Goal: Task Accomplishment & Management: Manage account settings

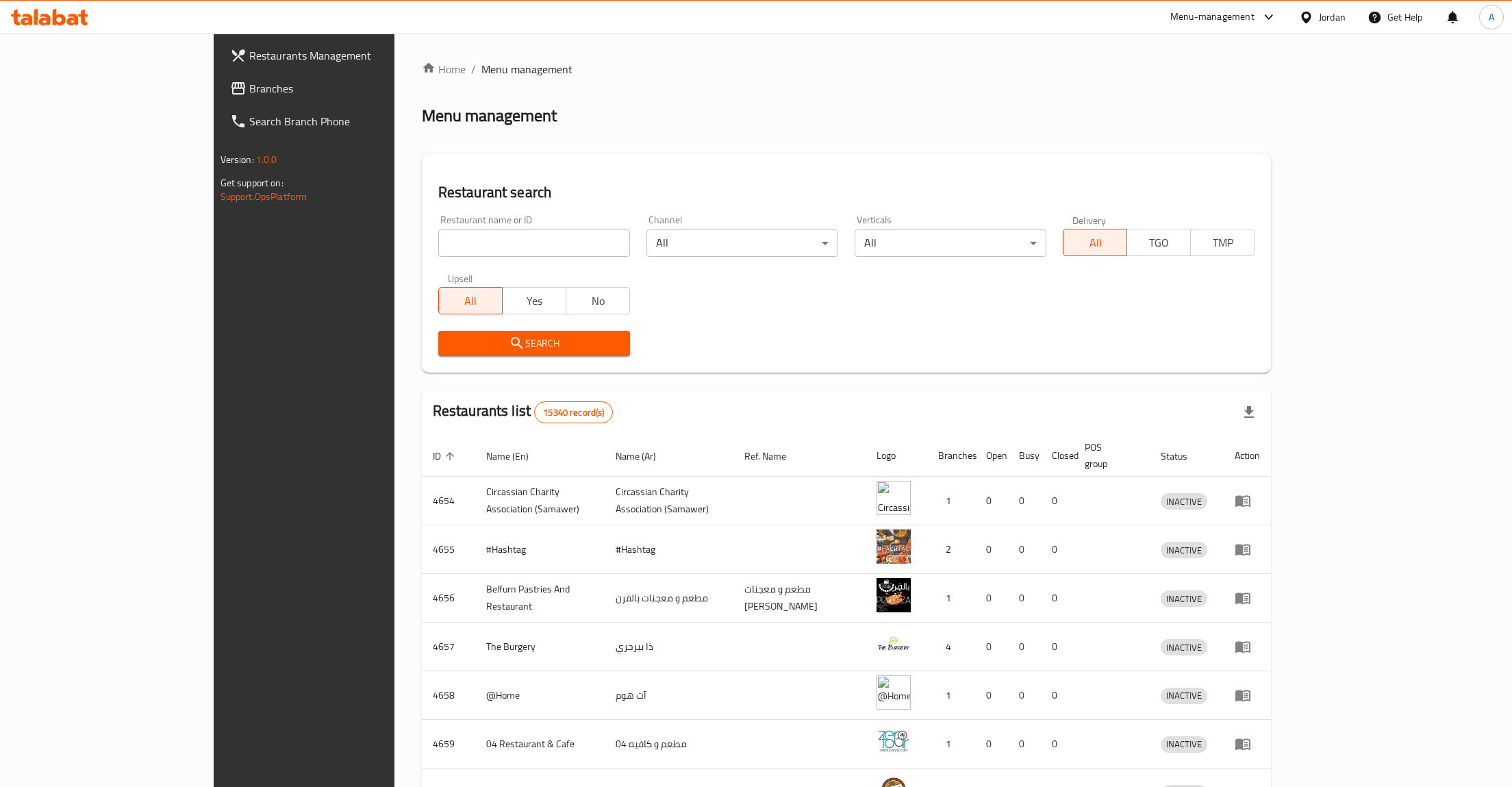
click at [639, 90] on div "Home / Menu management Menu management Restaurant search Restaurant name or ID …" at bounding box center [847, 535] width 850 height 948
click at [250, 90] on span "Branches" at bounding box center [353, 88] width 206 height 16
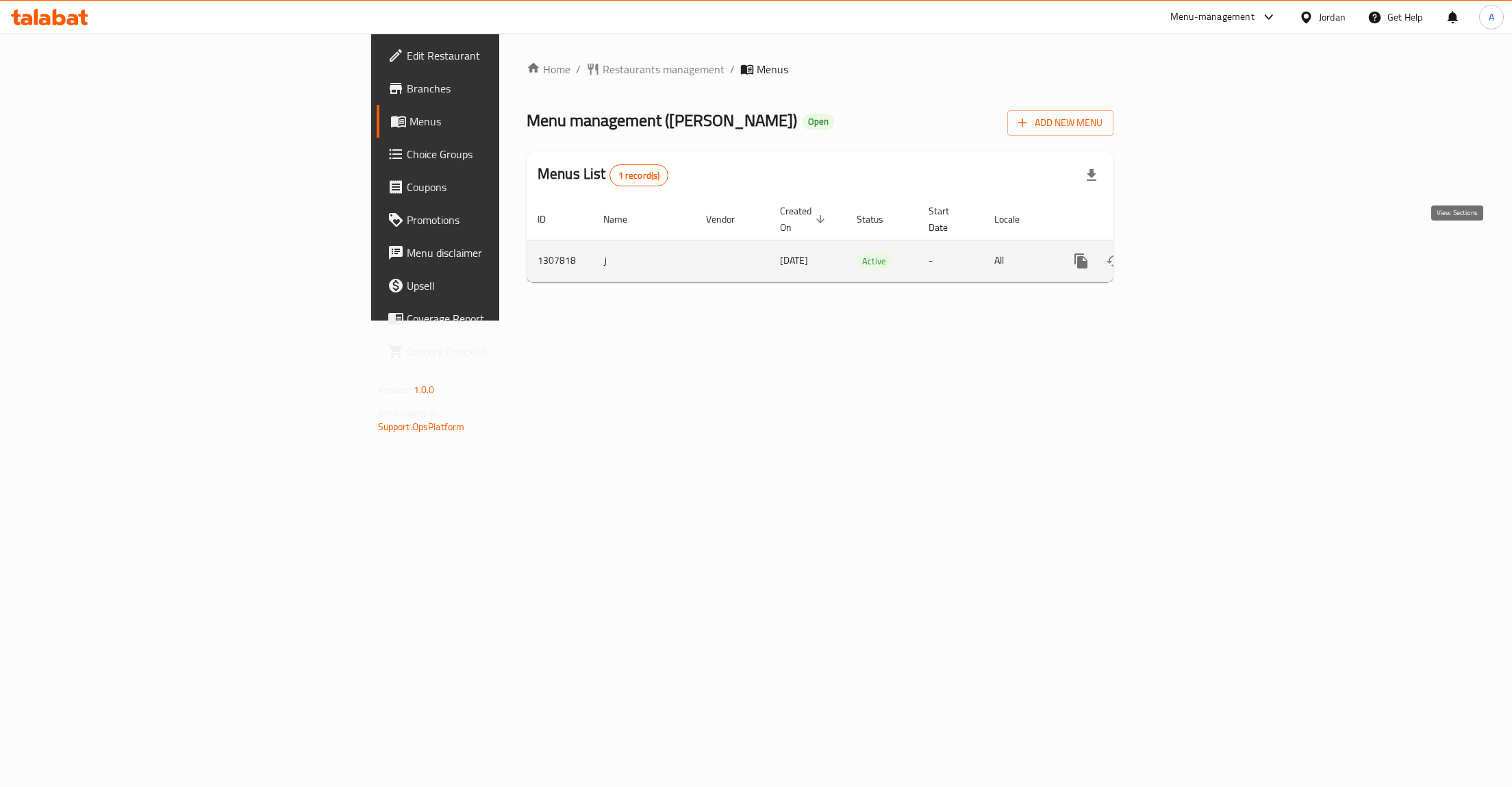
click at [1186, 254] on icon "enhanced table" at bounding box center [1180, 261] width 13 height 13
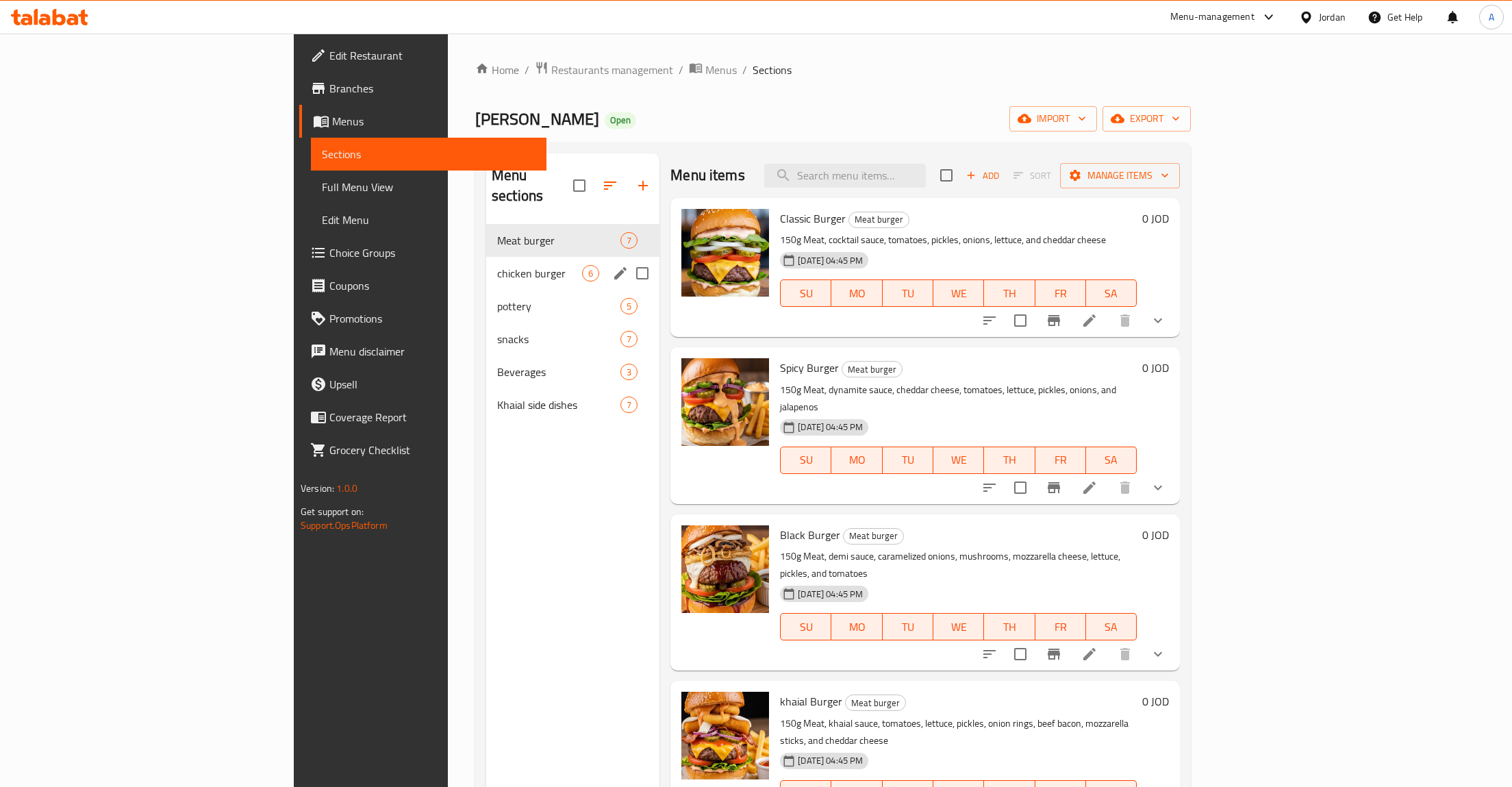
click at [486, 261] on div "chicken burger 6" at bounding box center [573, 273] width 173 height 33
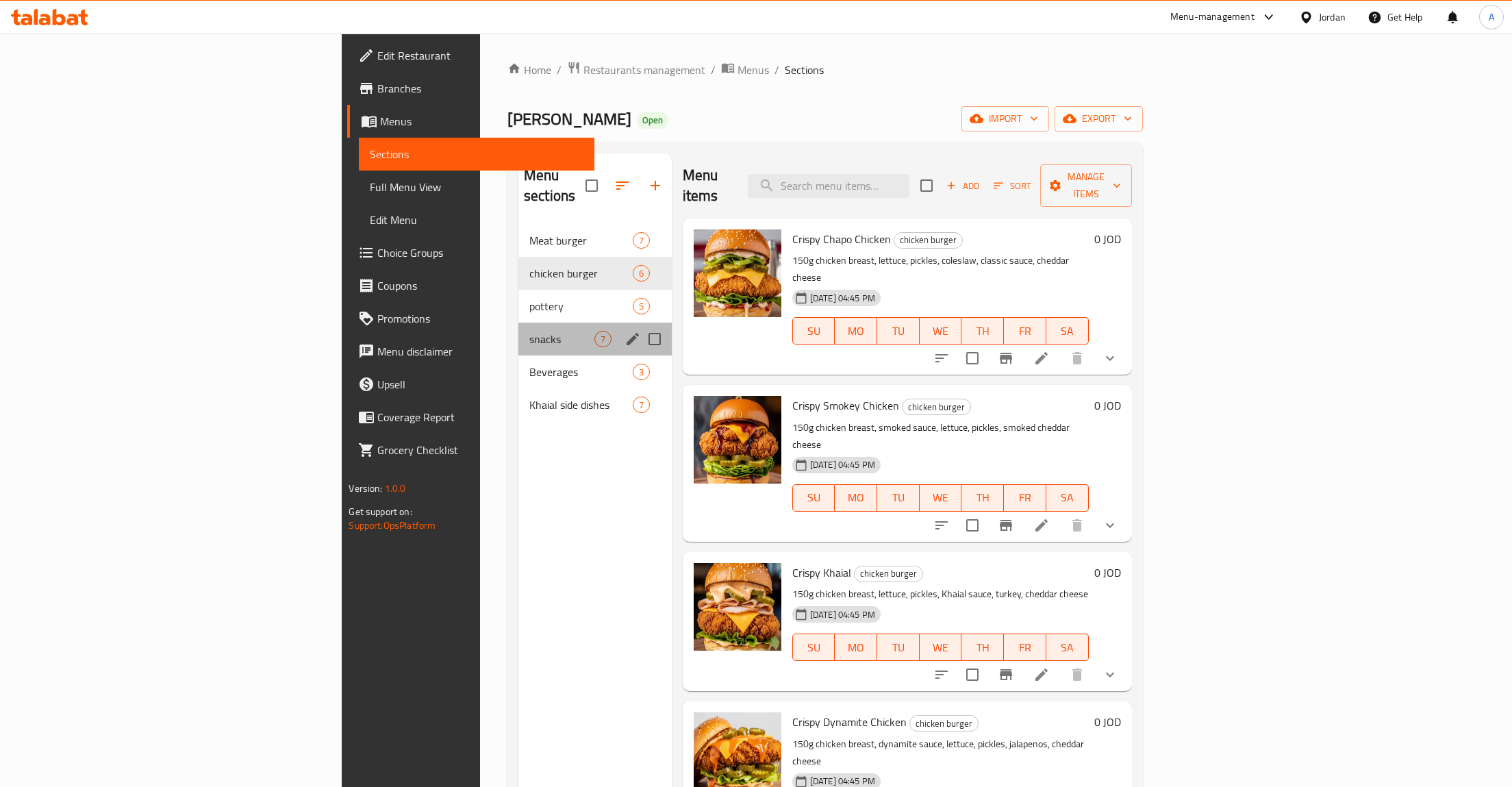
click at [519, 322] on div "snacks 7" at bounding box center [595, 338] width 154 height 33
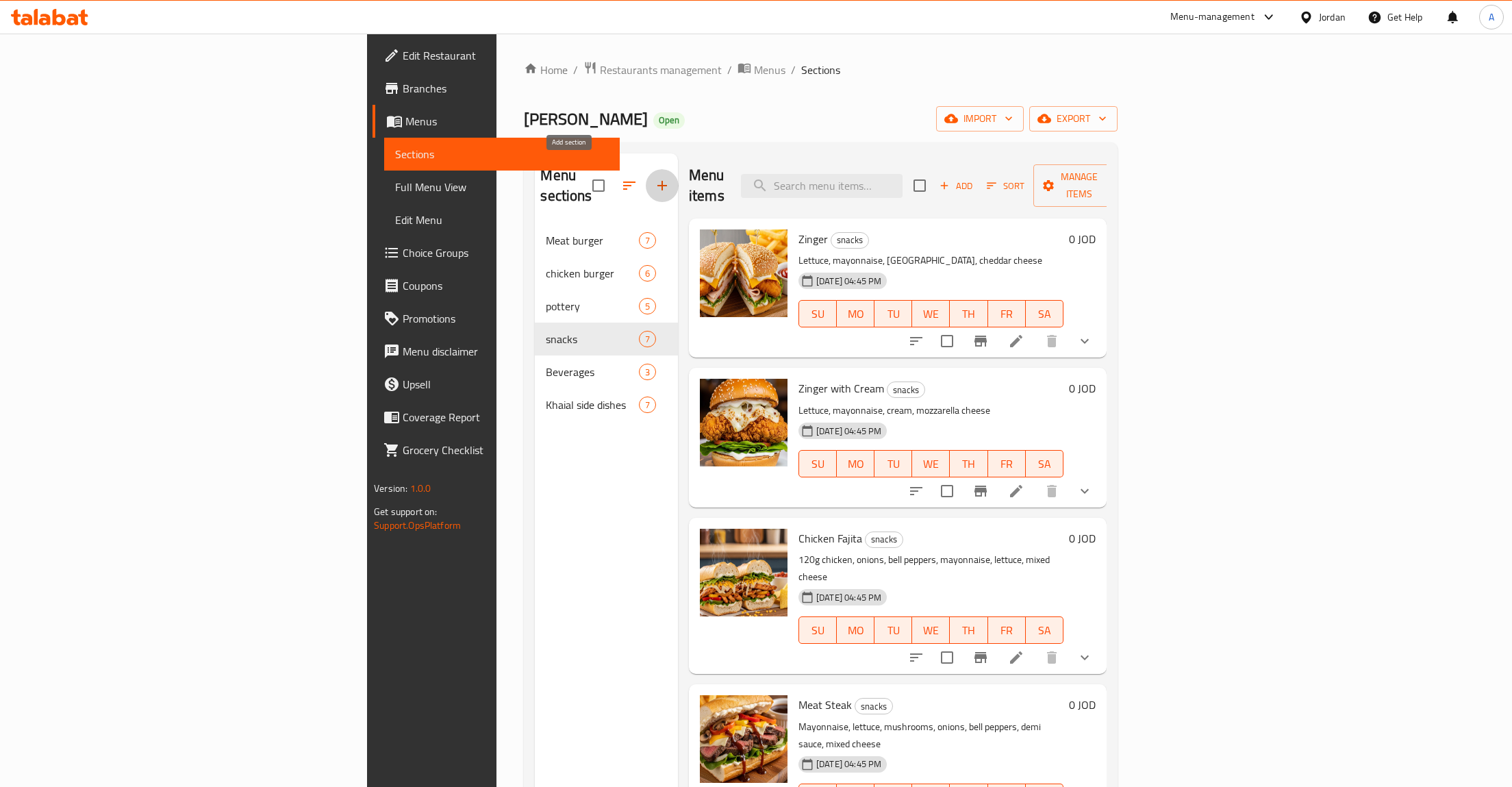
click at [646, 169] on button "button" at bounding box center [662, 185] width 33 height 33
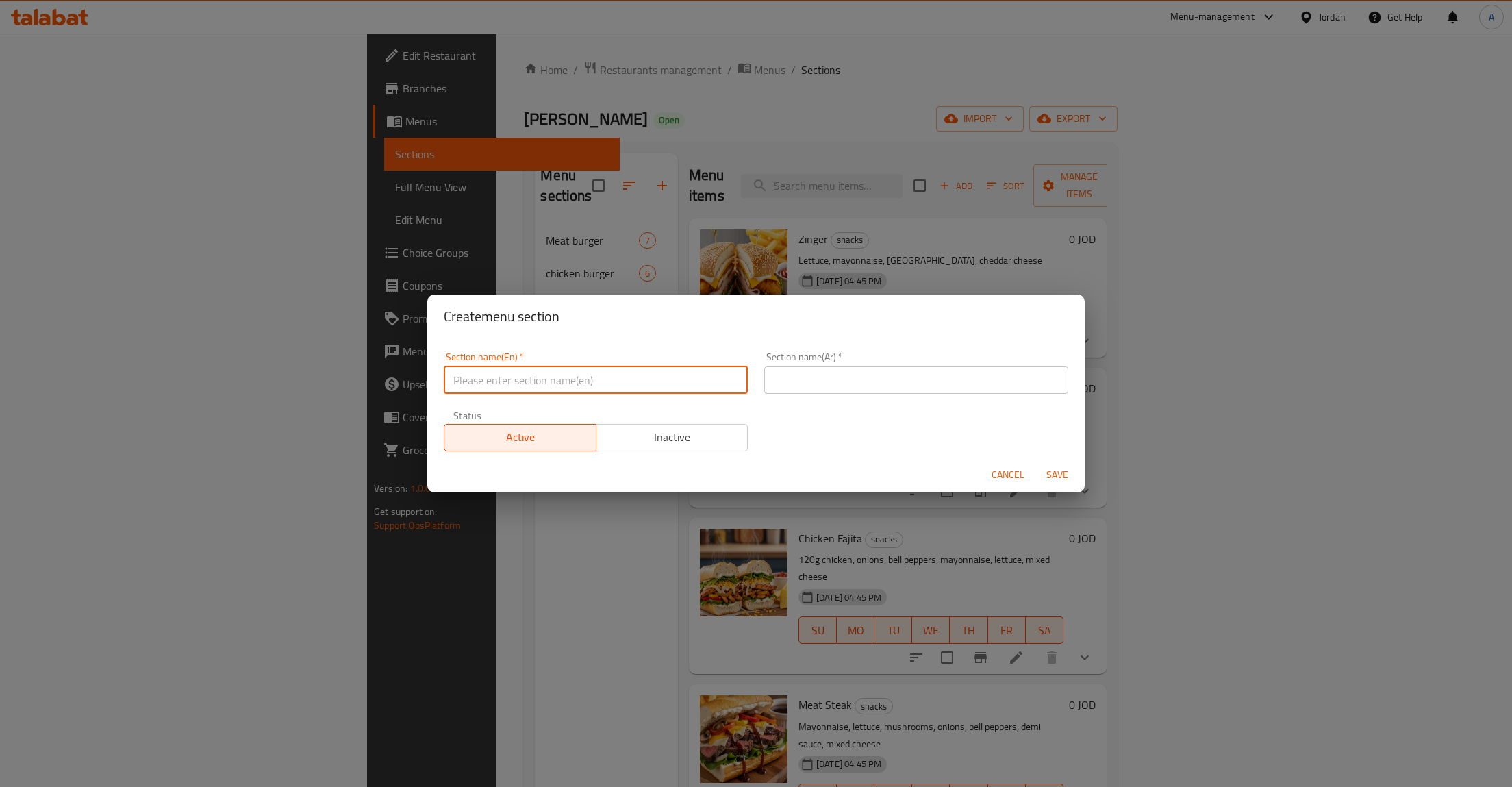
click at [512, 378] on input "text" at bounding box center [596, 380] width 304 height 27
type input "،"
type input "Kumpir"
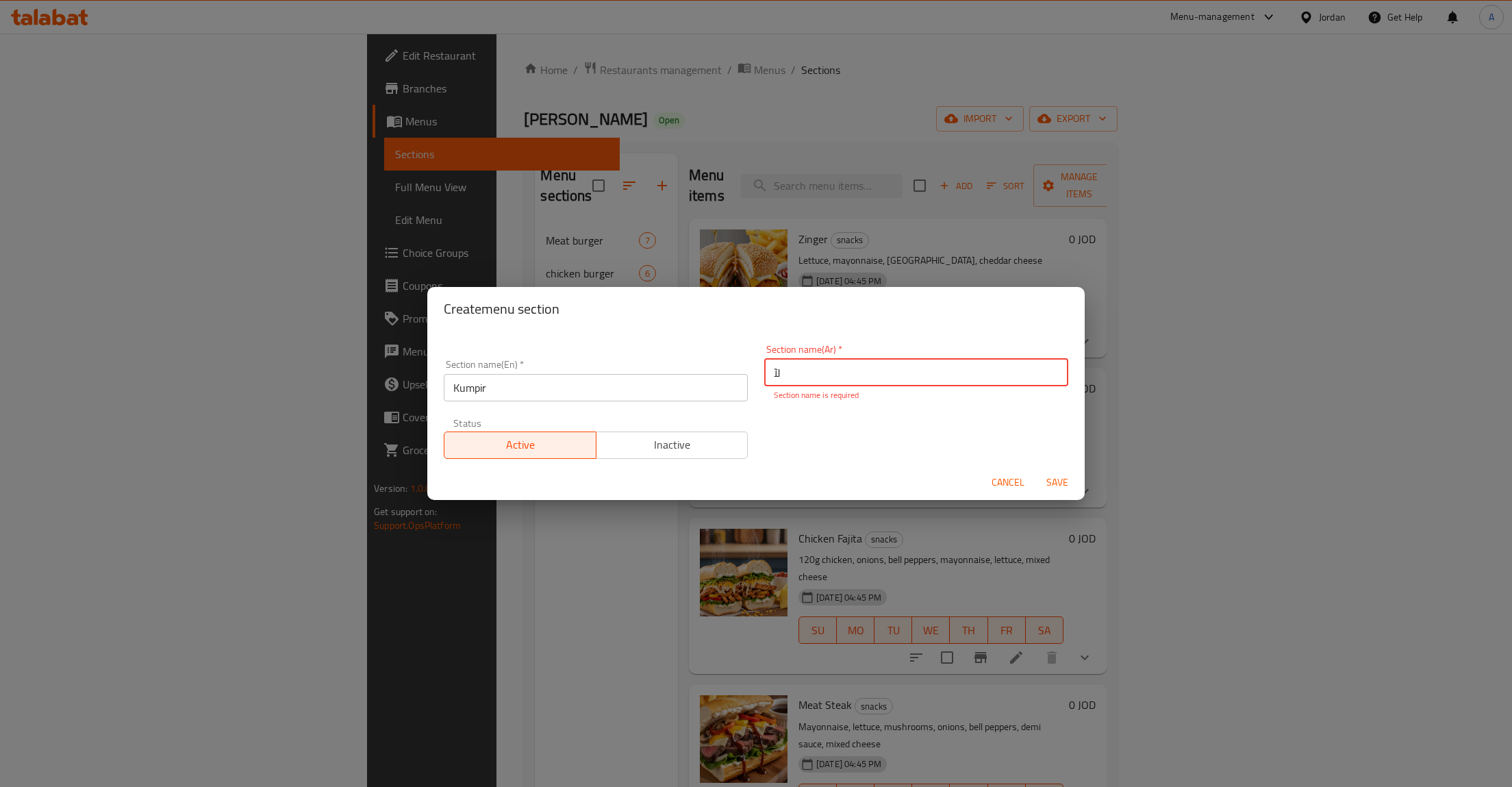
type input "ل"
paste input "الكومبير"
type input "الكومبير"
paste input "الكومبير"
type input "كومبير"
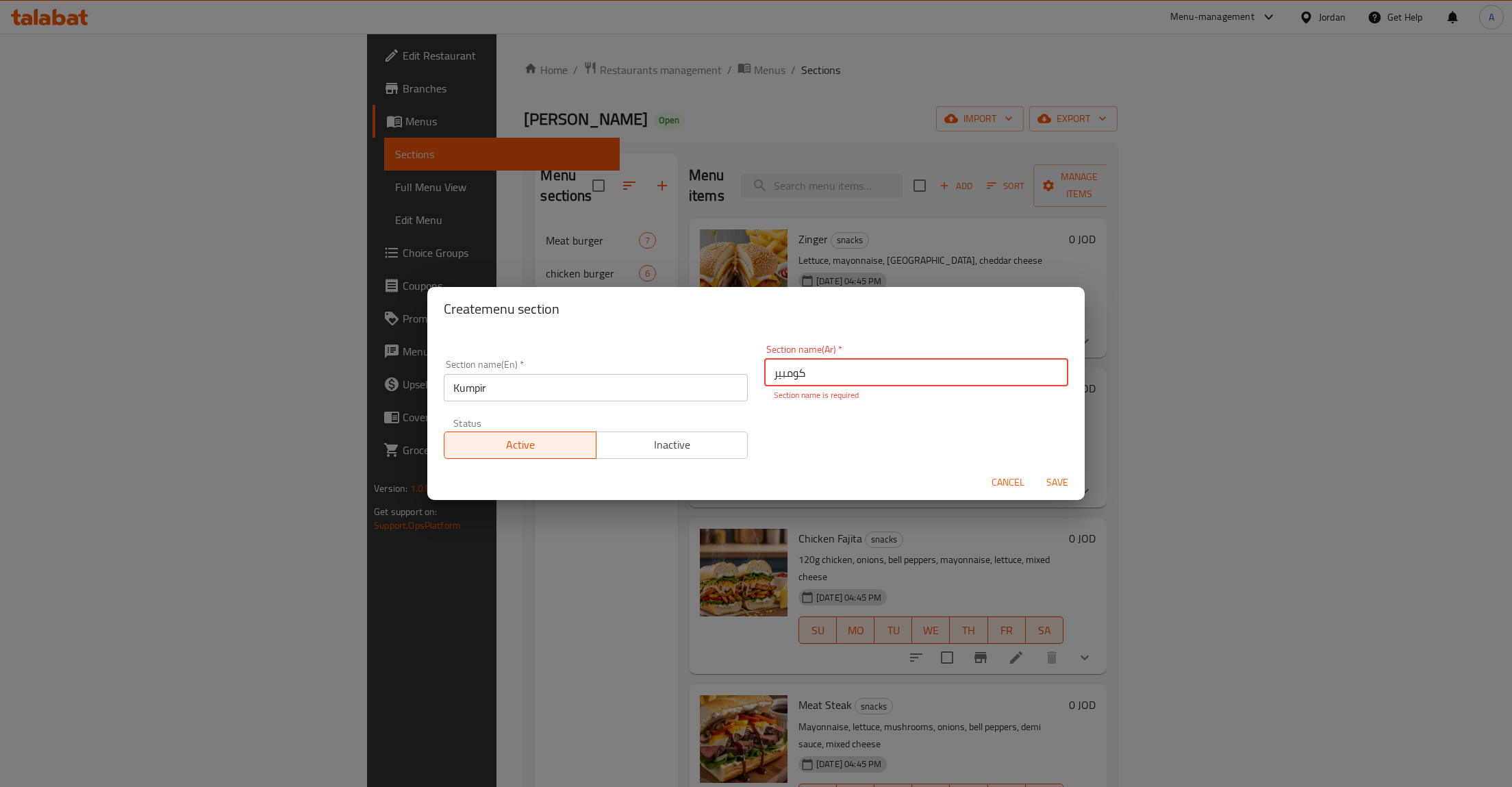
click at [1056, 483] on span "Save" at bounding box center [1057, 482] width 33 height 17
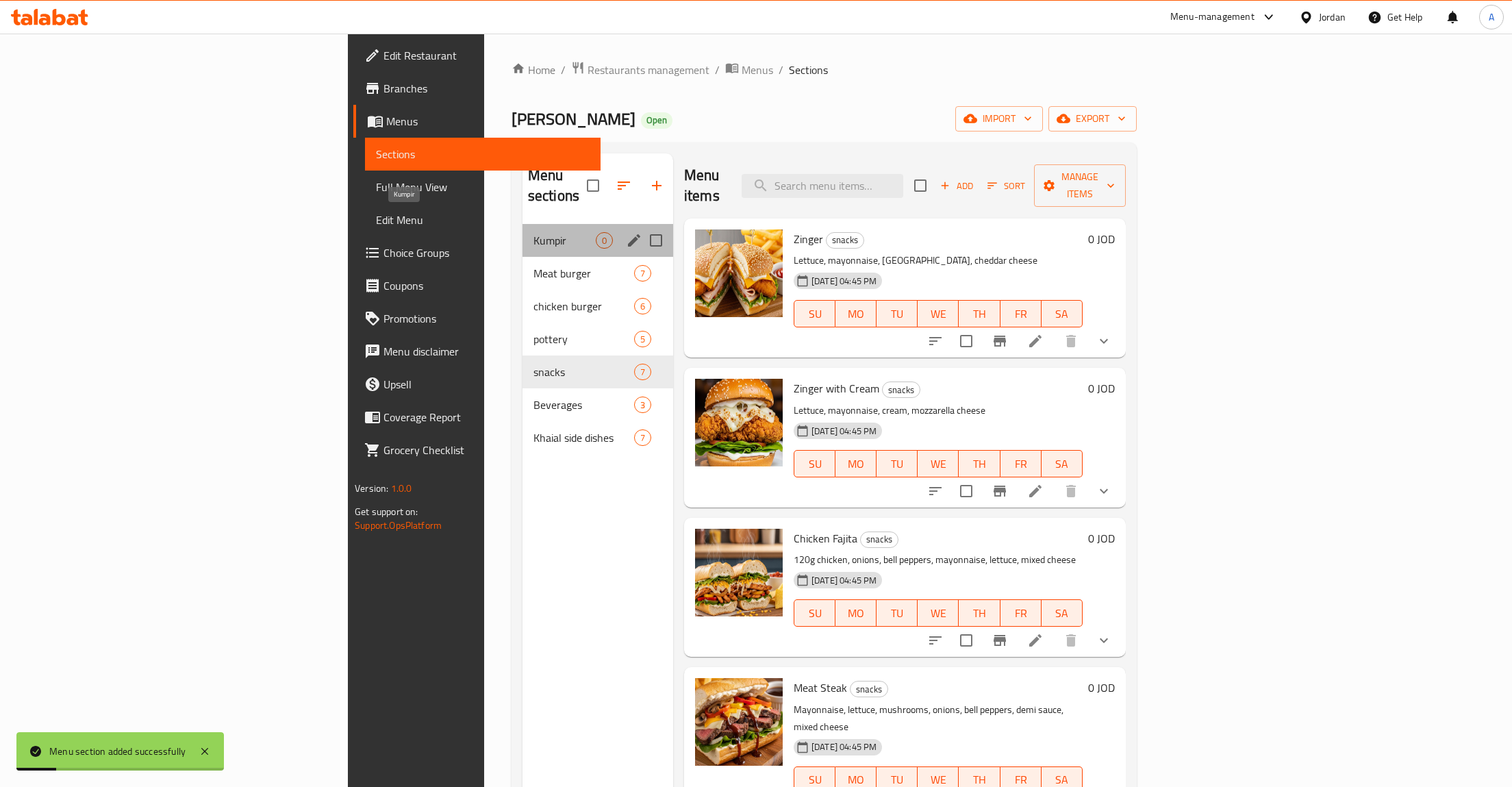
click at [533, 232] on span "Kumpir" at bounding box center [564, 240] width 62 height 16
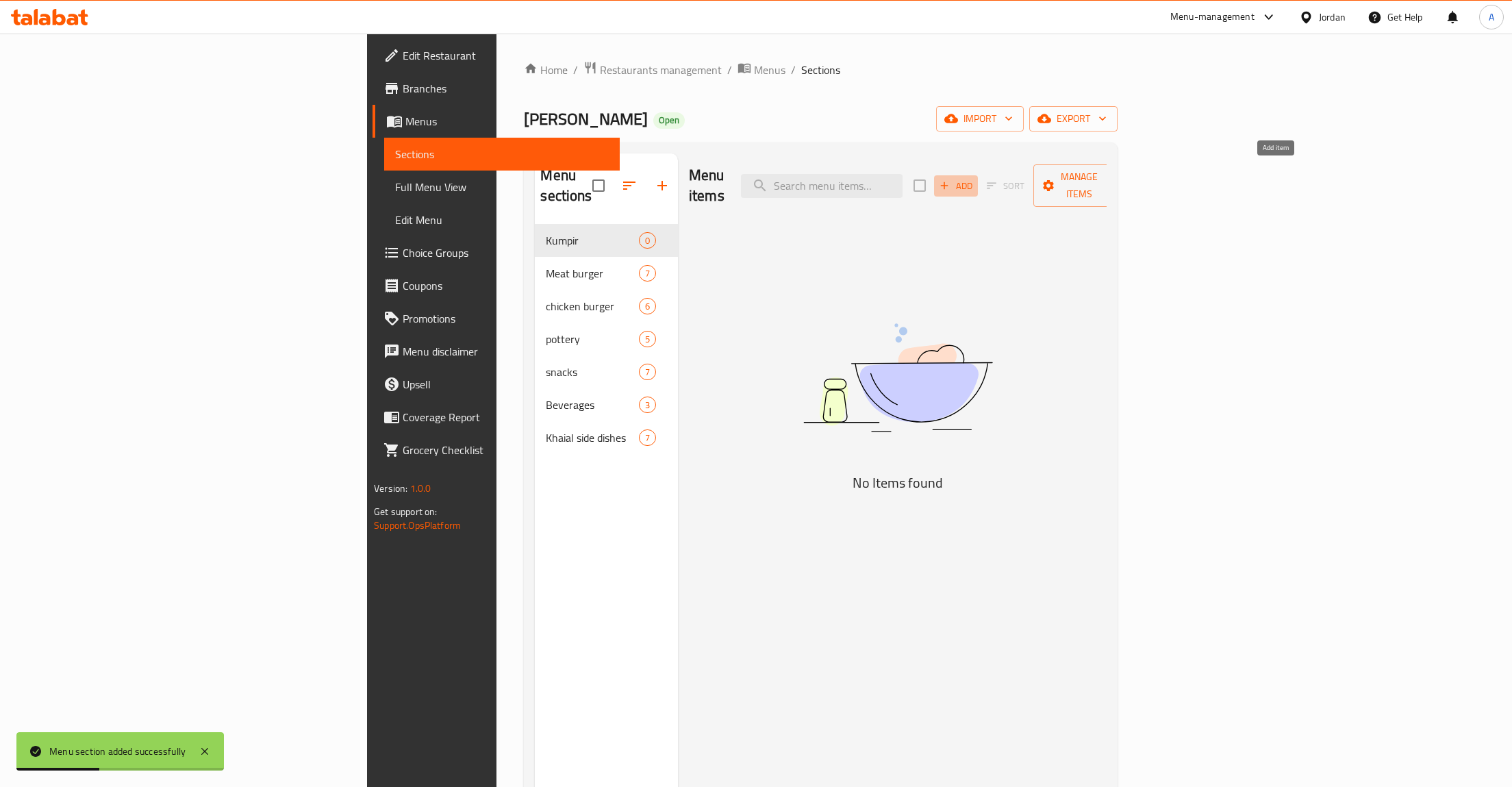
click at [951, 179] on icon "button" at bounding box center [945, 186] width 13 height 13
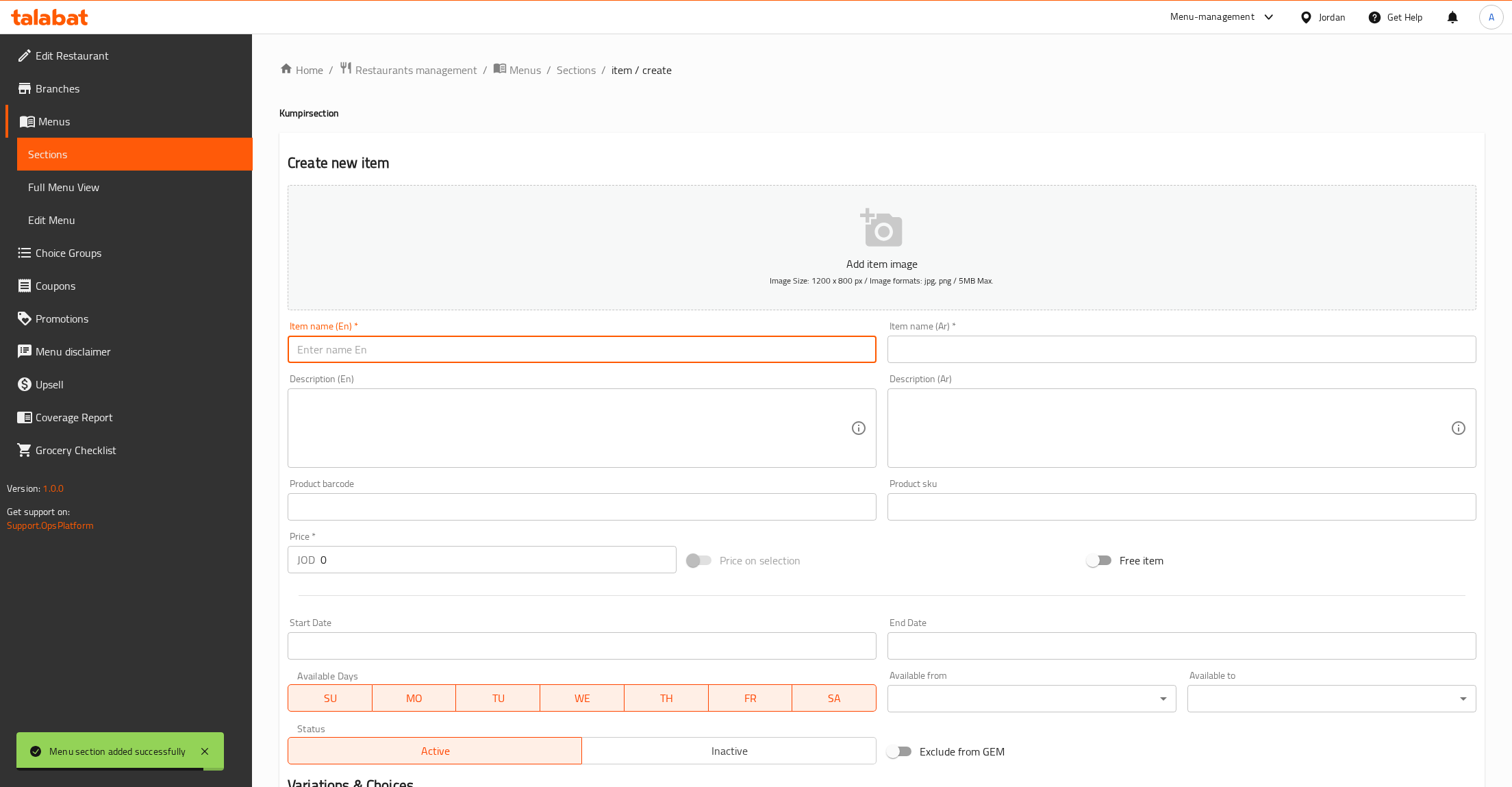
click at [360, 351] on input "text" at bounding box center [582, 349] width 589 height 27
paste input "بطاطا كومبير خيال ٣.٧٥"
drag, startPoint x: 327, startPoint y: 342, endPoint x: 208, endPoint y: 369, distance: 122.0
click at [287, 363] on input "بطاطا كومبير خيال ٣.٧٥" at bounding box center [582, 349] width 589 height 27
type input "٣.٧٥"
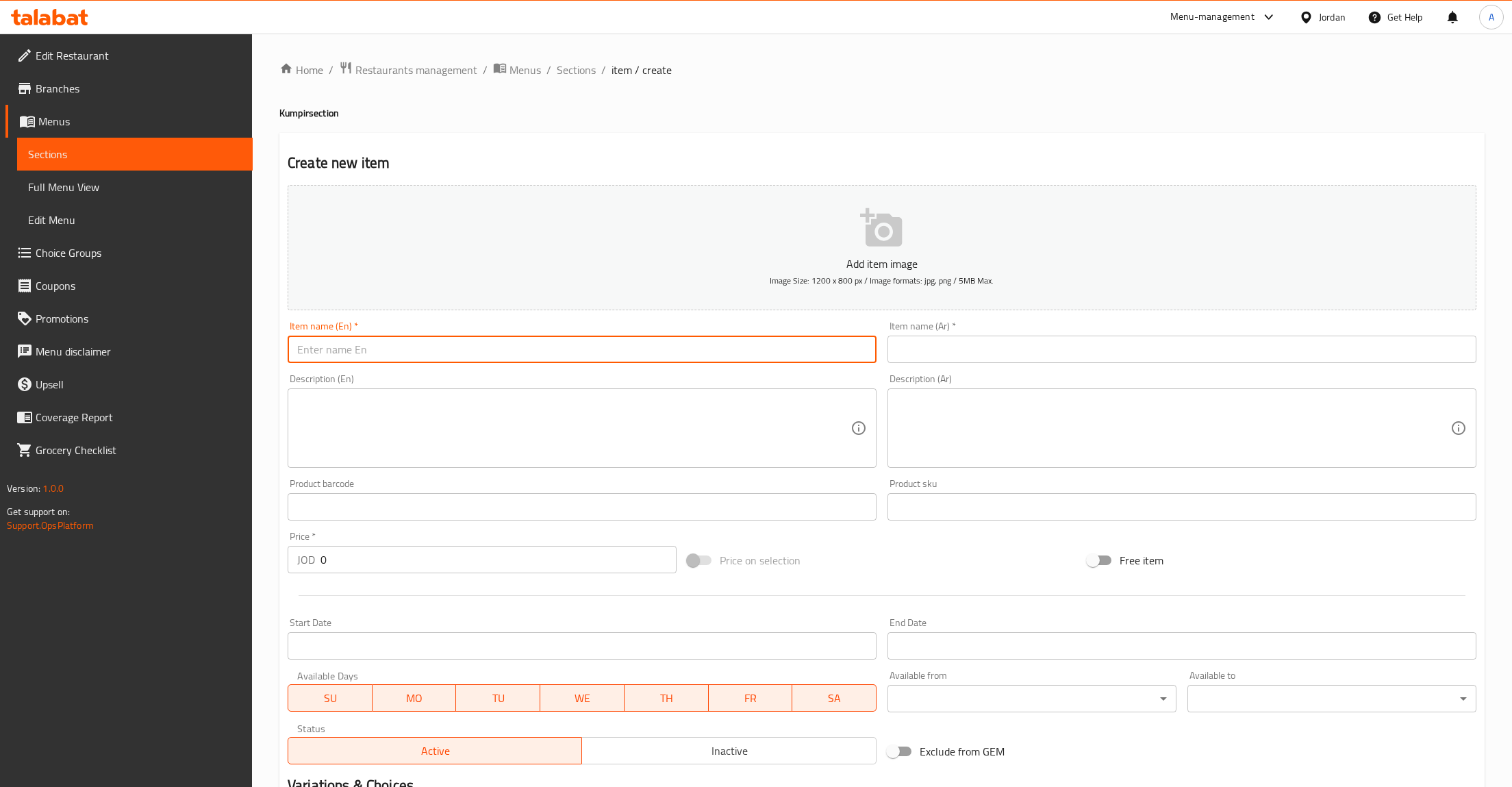
paste input "بطاطا كومبير خيال"
type input "بطاطا كومبير خيال"
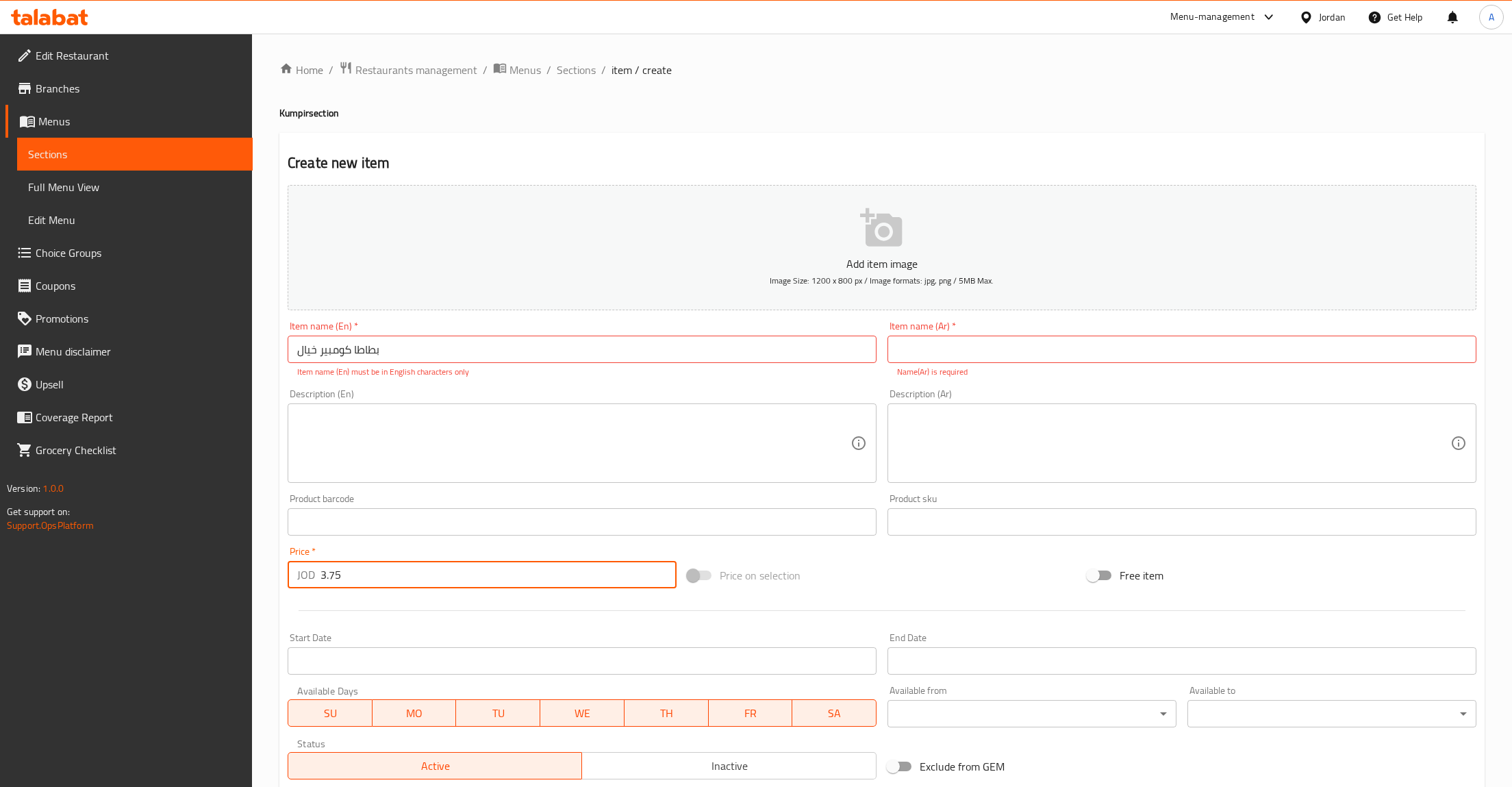
type input "3.75"
click at [1003, 345] on input "text" at bounding box center [1182, 349] width 589 height 27
paste input "بطاطا كومبير خيال"
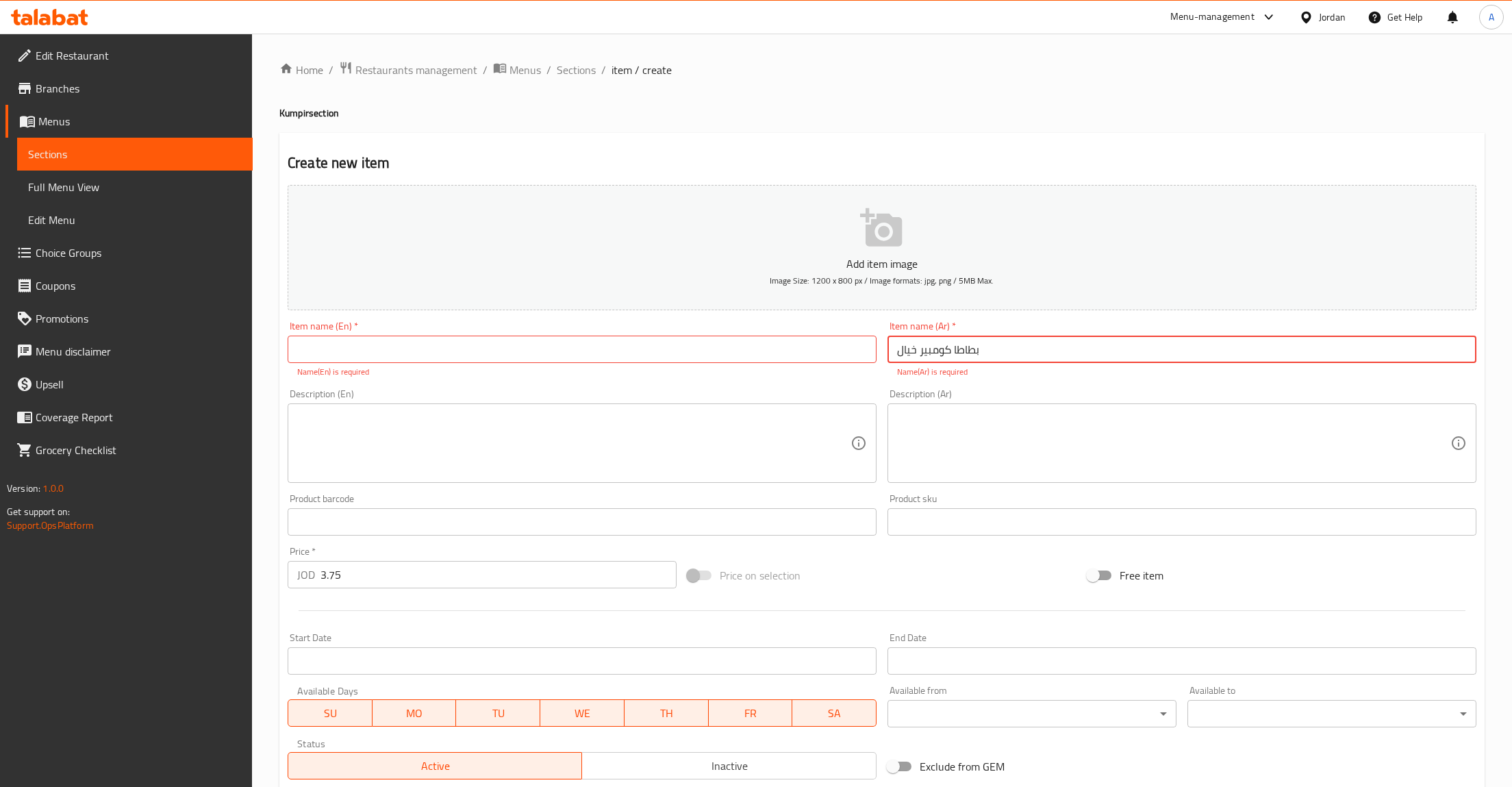
type input "بطاطا كومبير خيال"
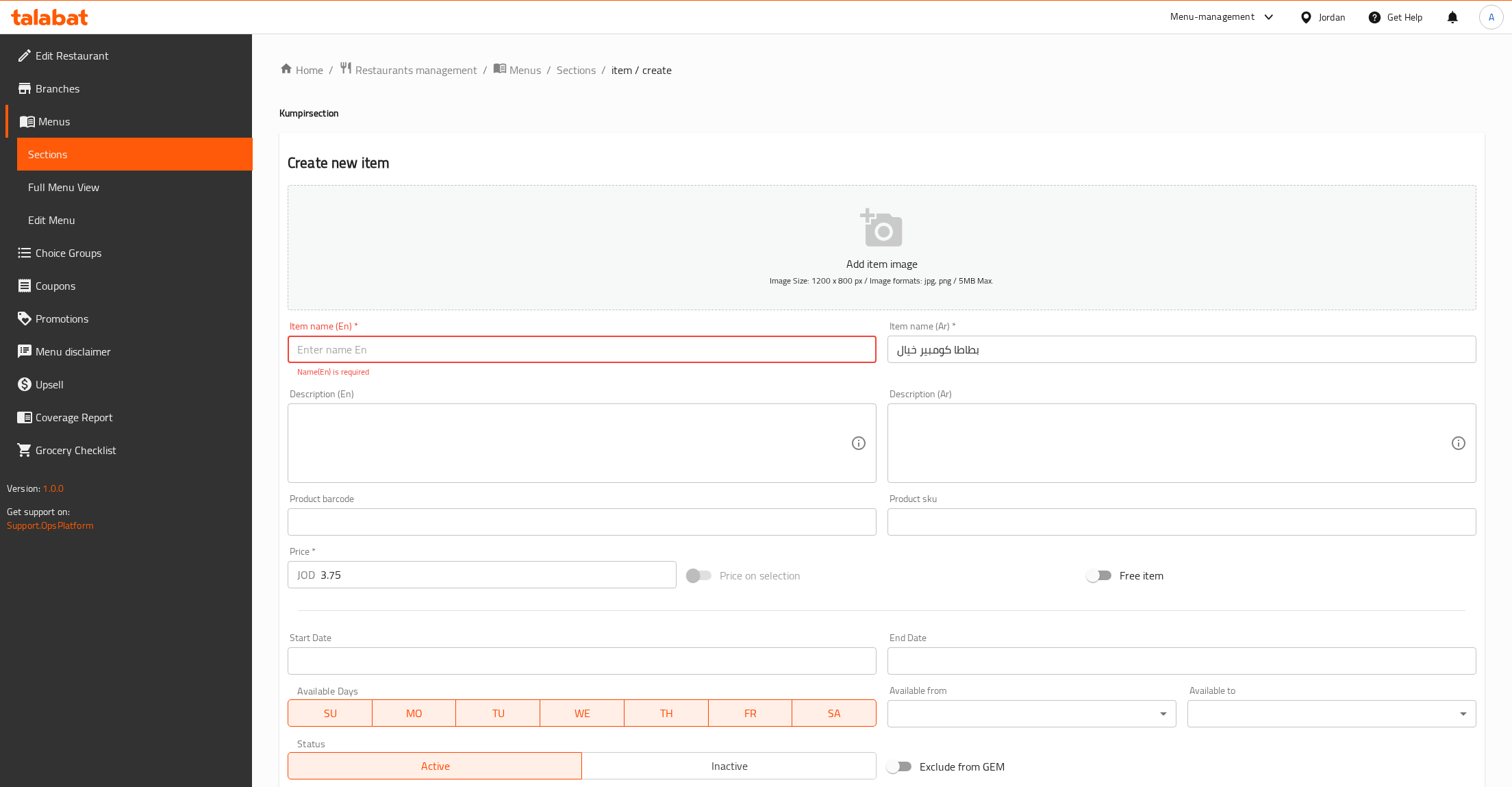
click at [597, 353] on input "text" at bounding box center [582, 349] width 589 height 27
type input "potato Kumpir"
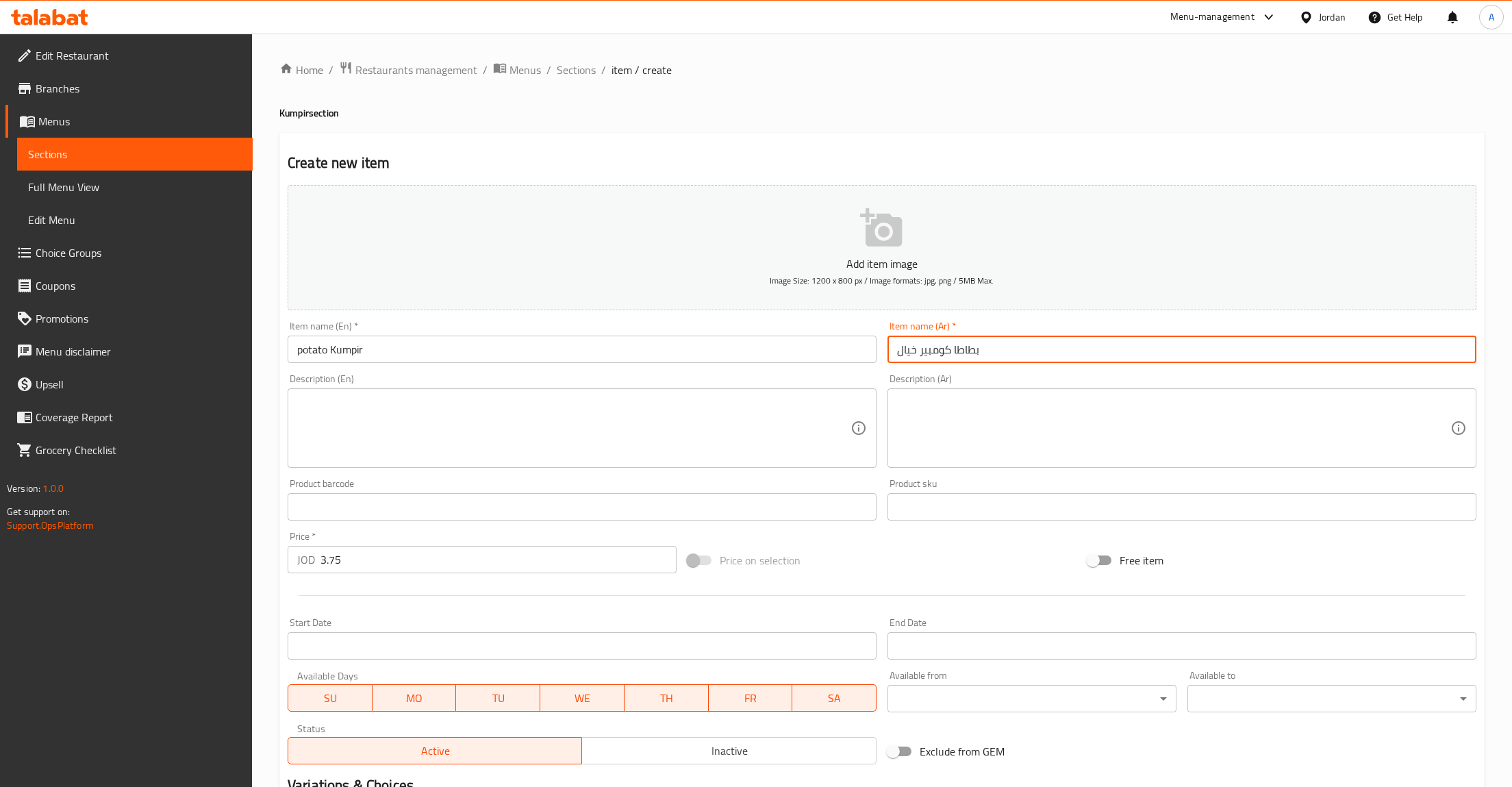
click at [344, 347] on input "potato Kumpir" at bounding box center [582, 349] width 589 height 27
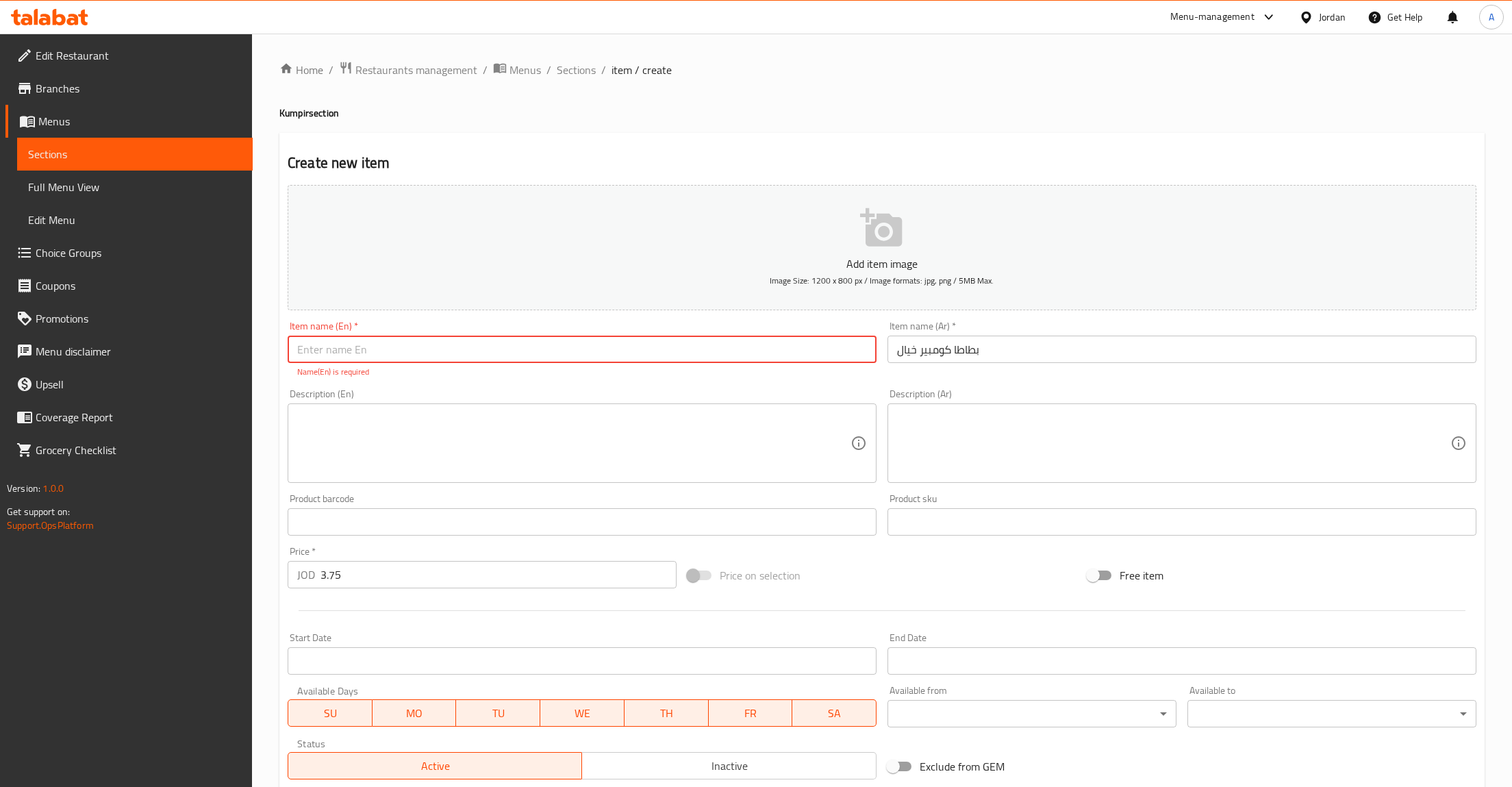
paste input "Potato Kumpir"
type input "Potato Kumpir"
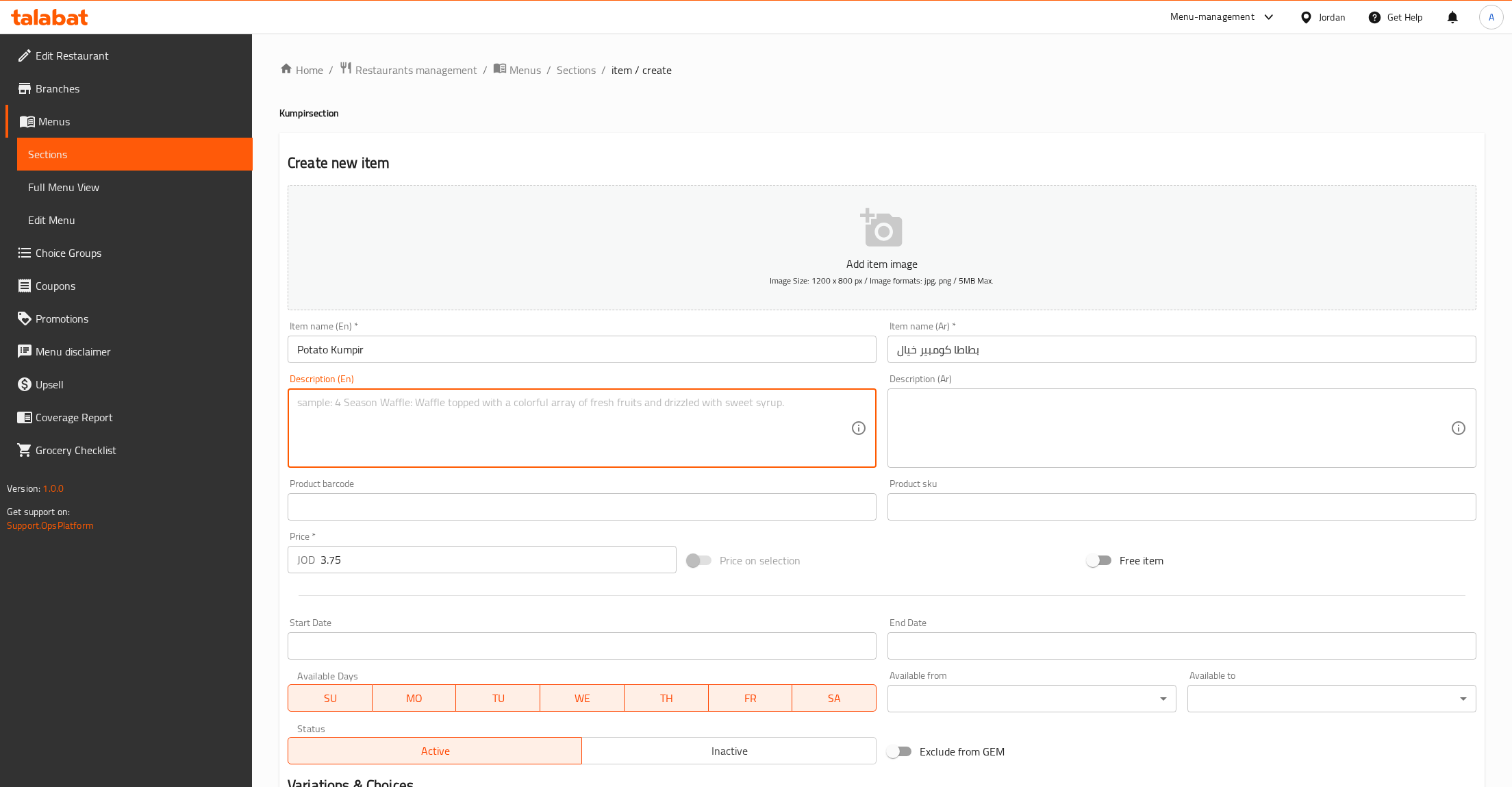
scroll to position [179, 0]
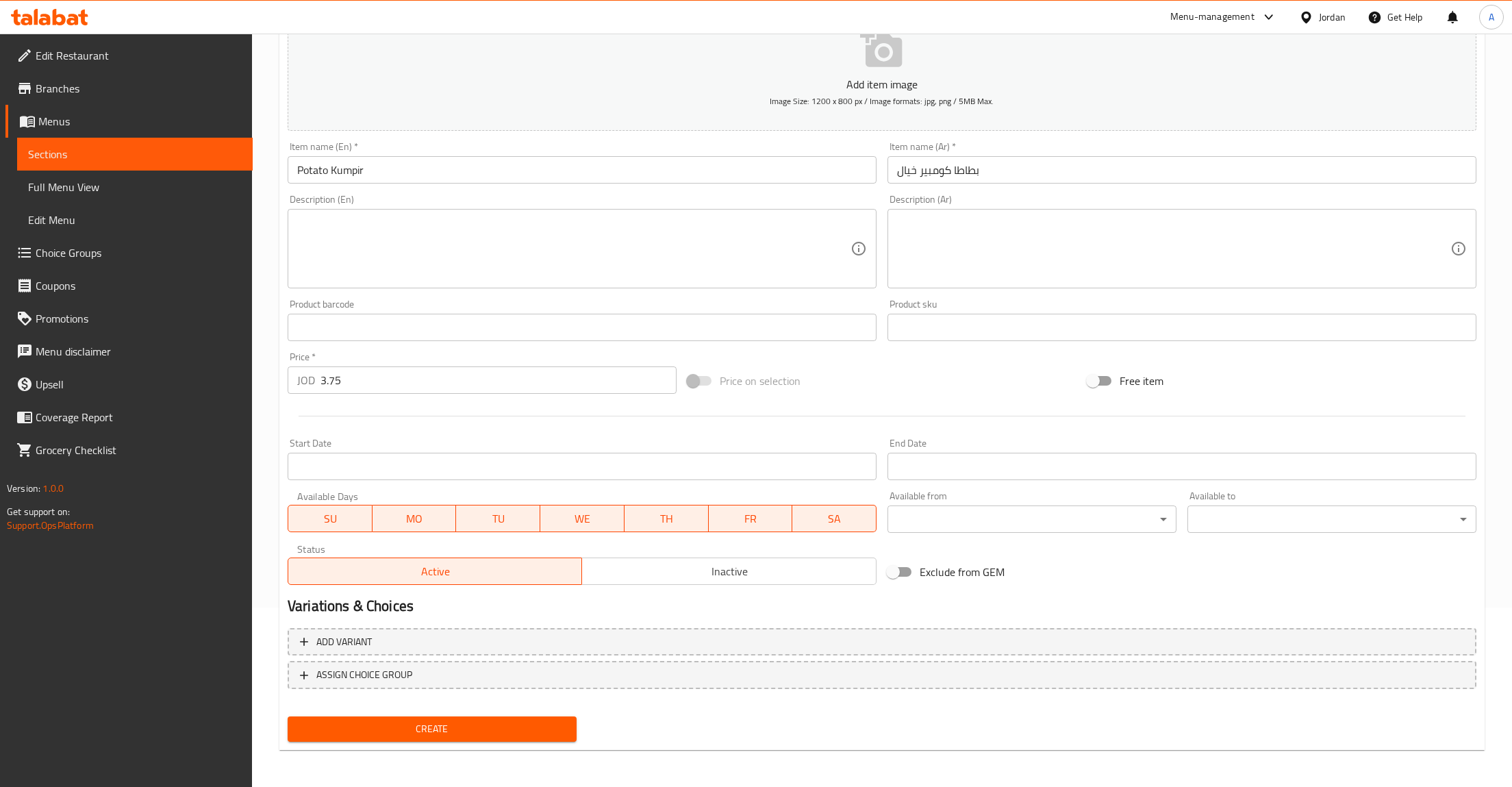
click at [463, 692] on div "Add variant ASSIGN CHOICE GROUP" at bounding box center [883, 666] width 1200 height 89
click at [437, 738] on button "Create" at bounding box center [432, 729] width 289 height 25
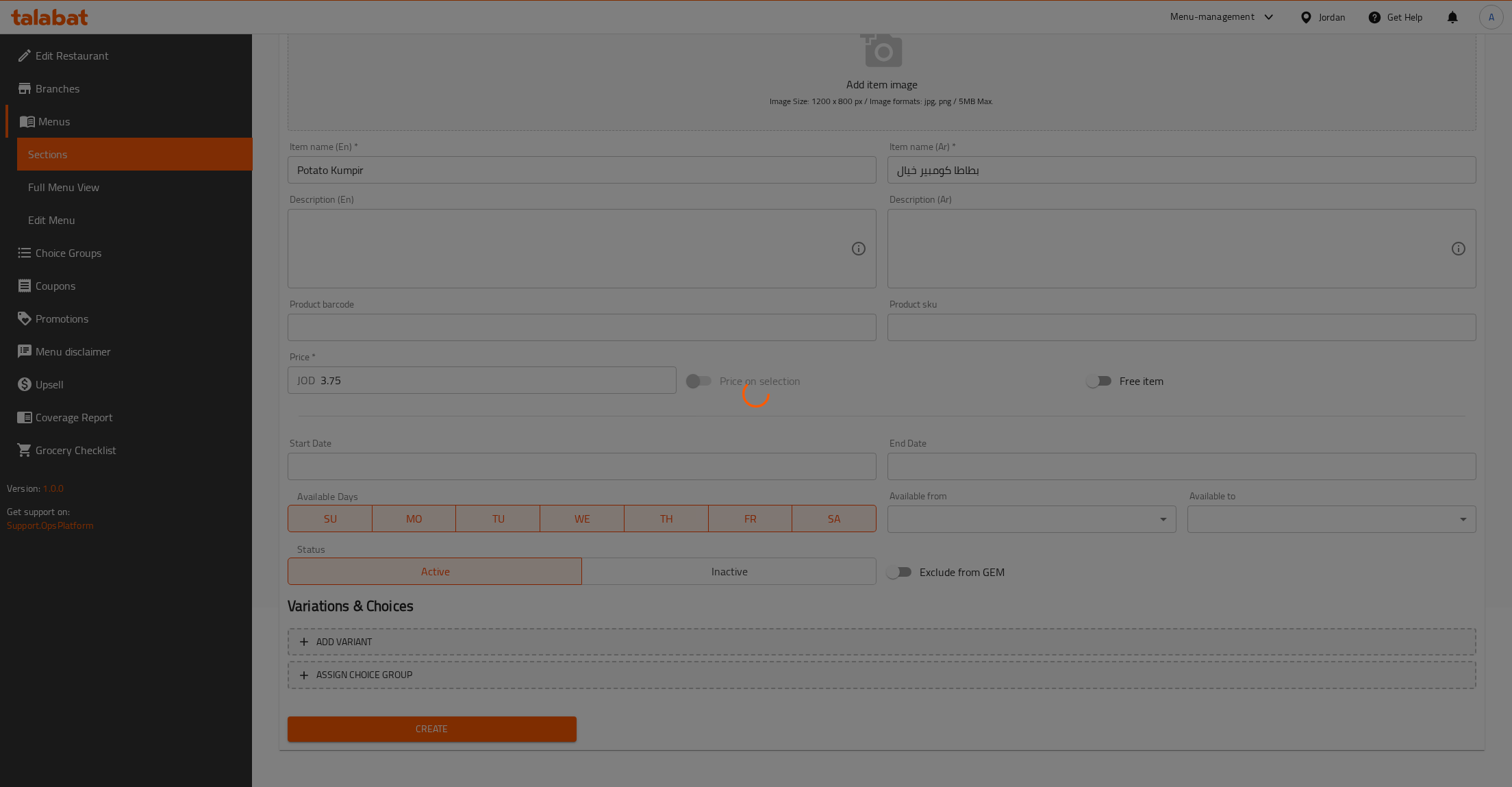
type input "0"
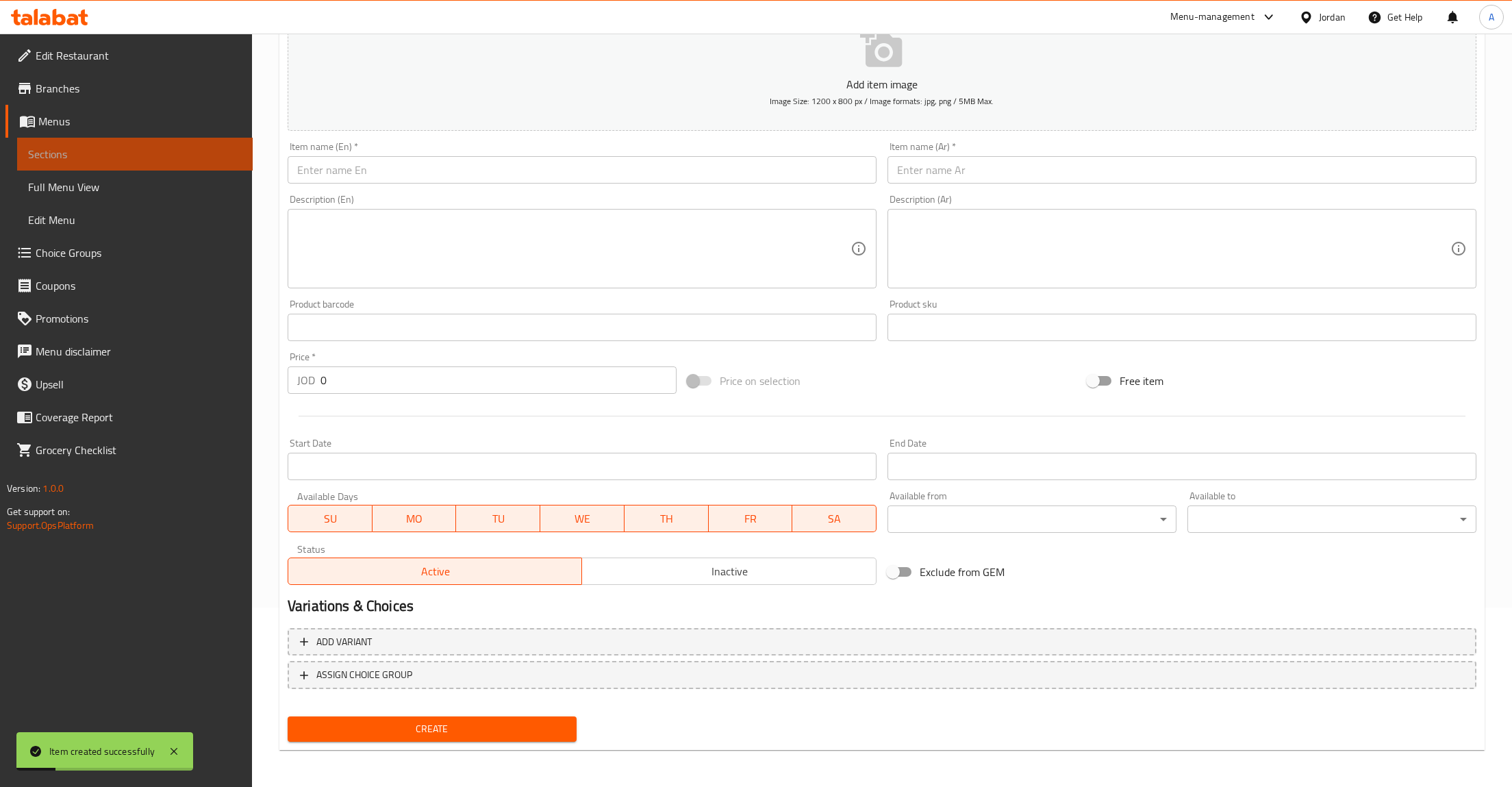
click at [67, 143] on link "Sections" at bounding box center [135, 153] width 236 height 33
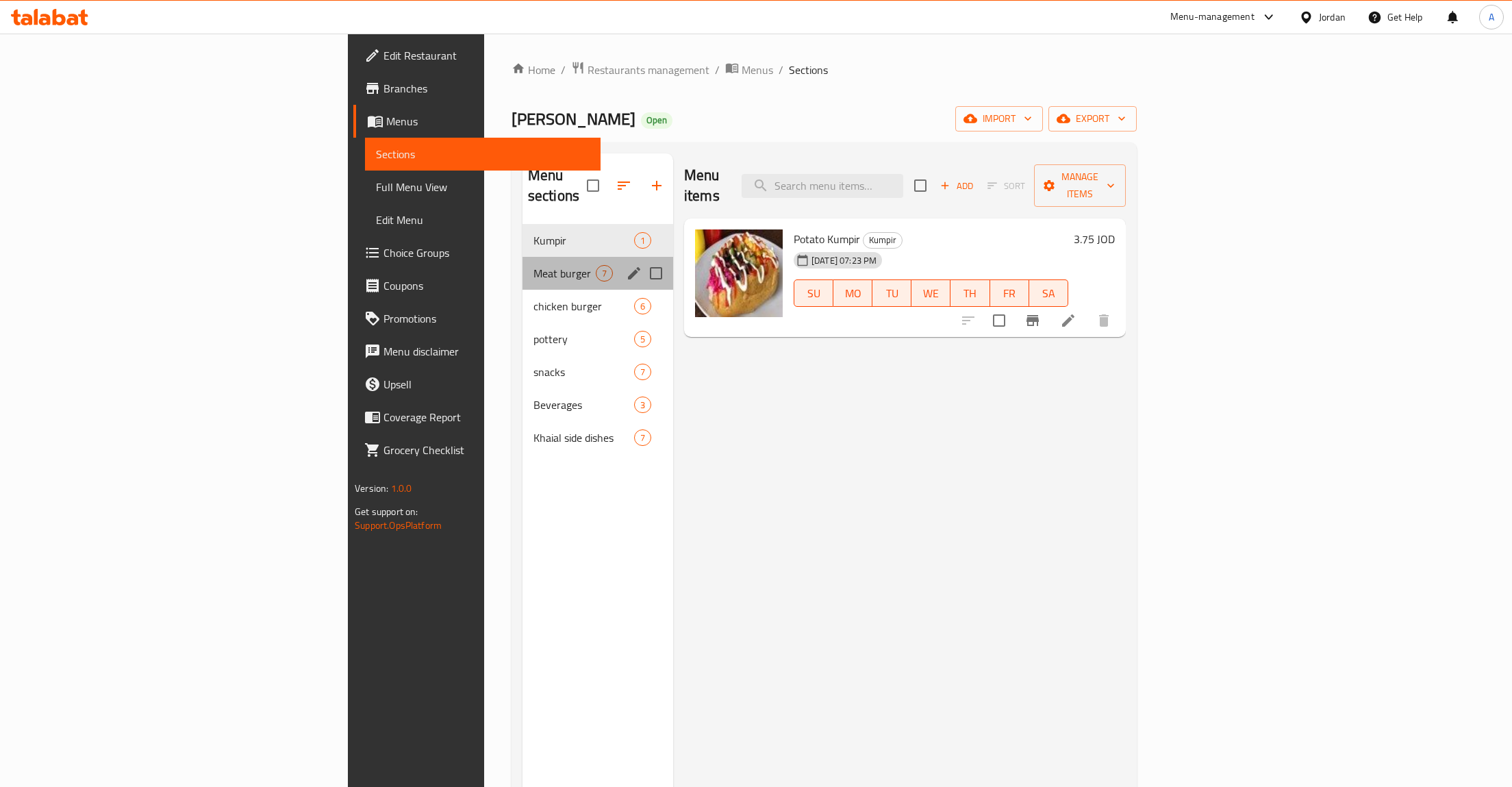
click at [522, 266] on div "Meat burger 7" at bounding box center [597, 273] width 151 height 33
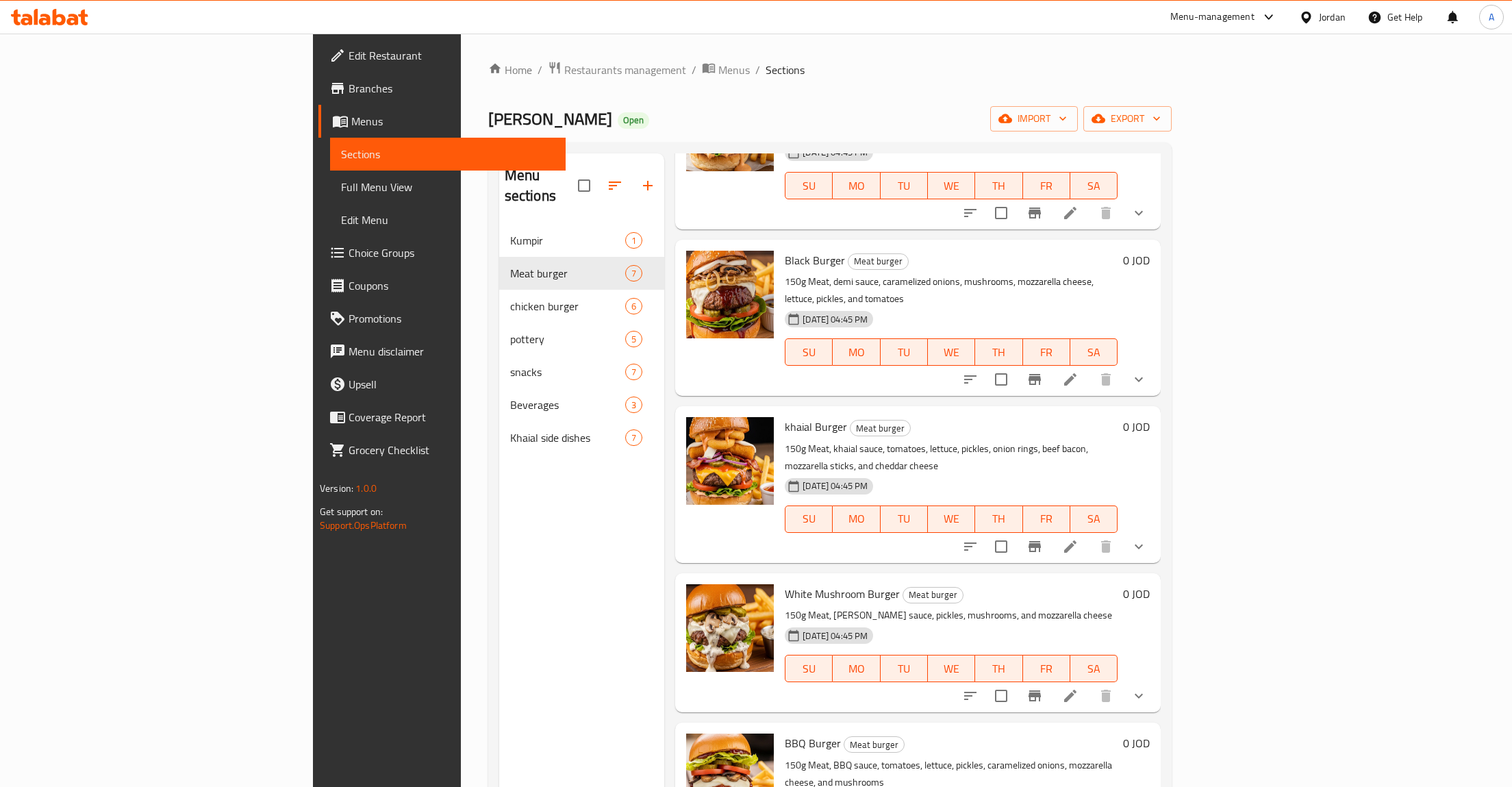
scroll to position [192, 0]
